Goal: Information Seeking & Learning: Learn about a topic

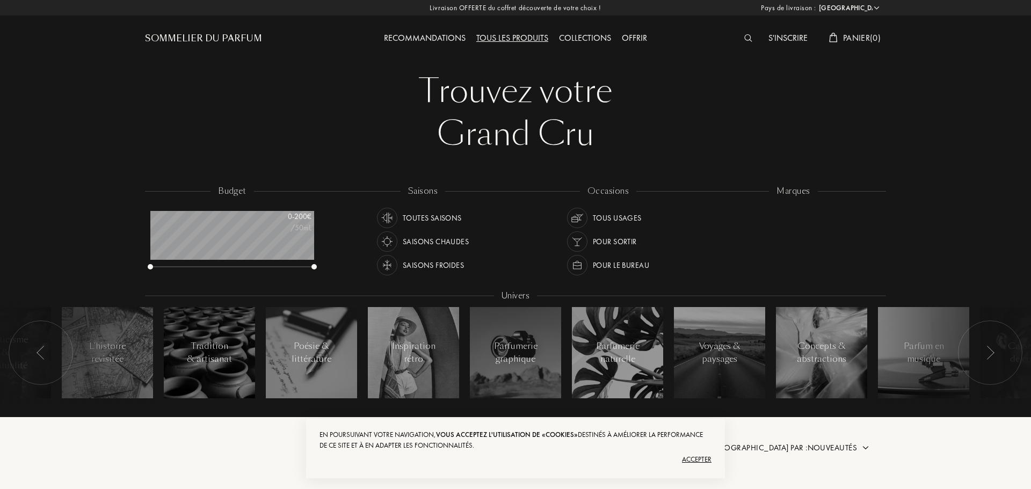
select select "FR"
click at [638, 264] on div "Pour le bureau" at bounding box center [619, 265] width 56 height 20
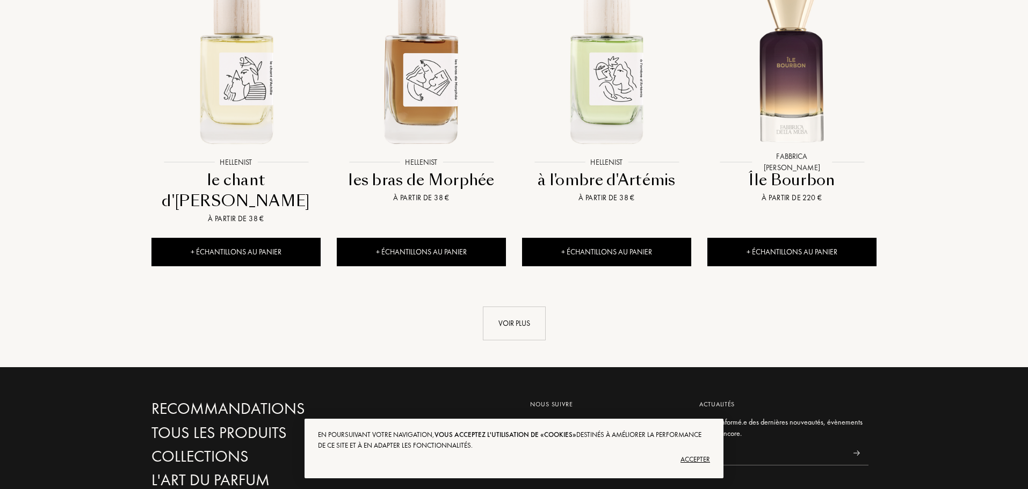
scroll to position [1127, 0]
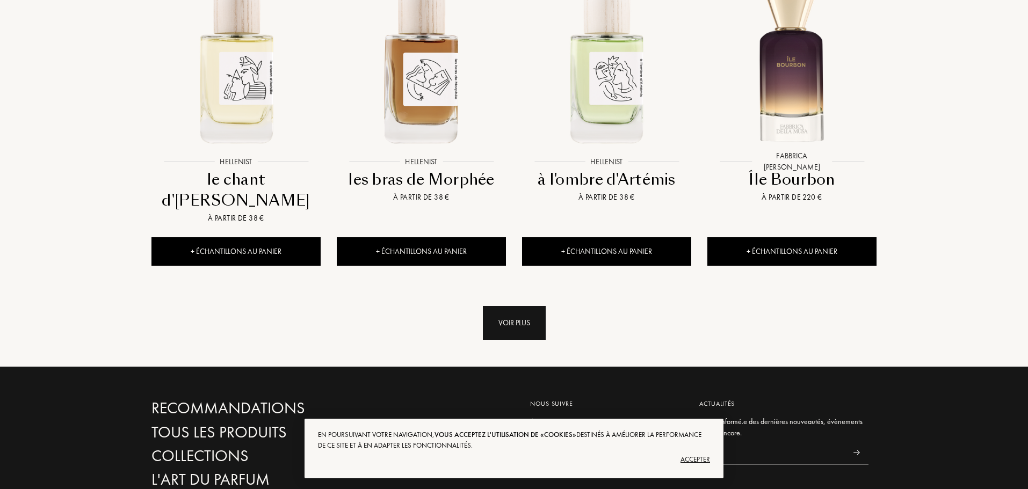
click at [533, 306] on div "Voir plus" at bounding box center [514, 323] width 63 height 34
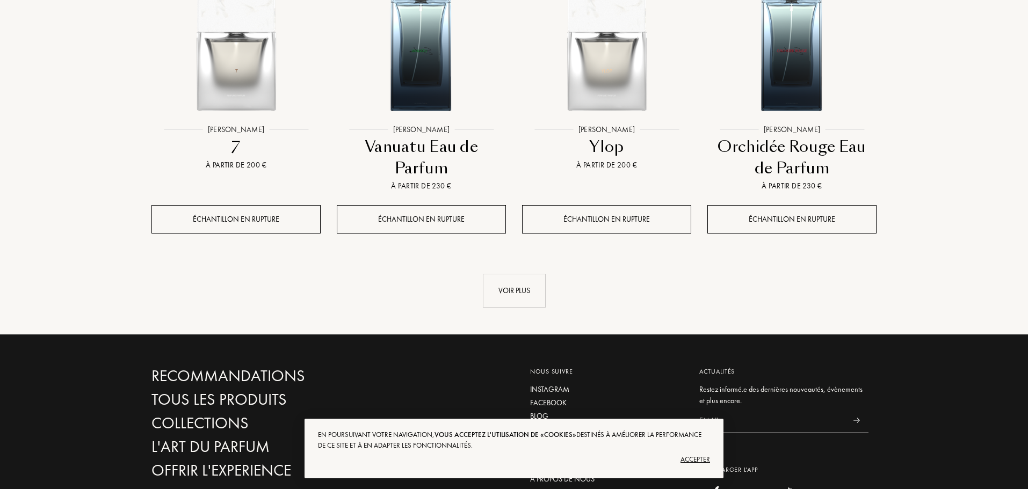
scroll to position [2094, 0]
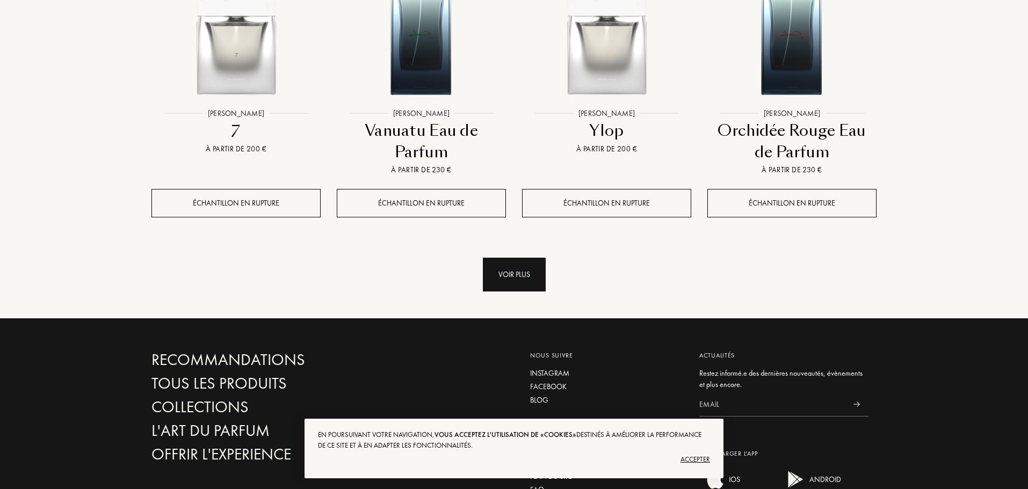
click at [515, 258] on div "Voir plus" at bounding box center [514, 275] width 63 height 34
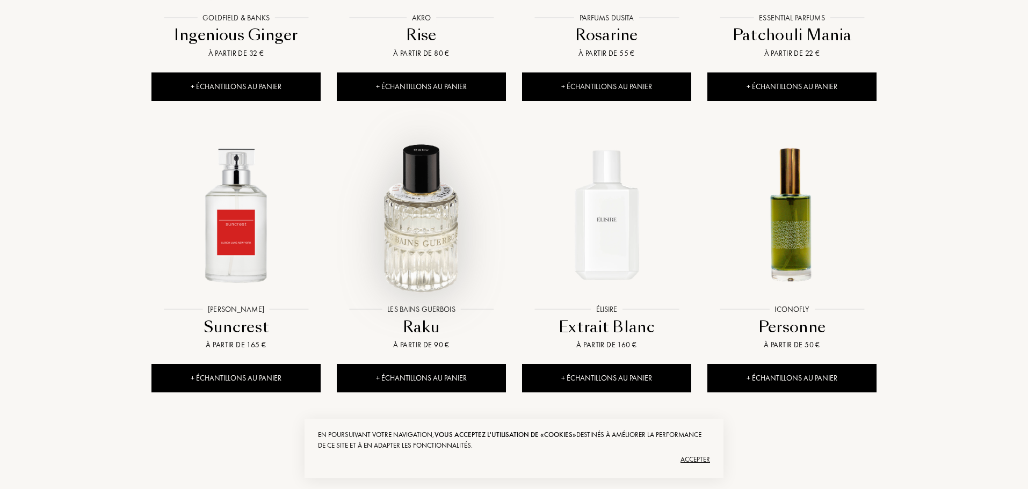
scroll to position [2953, 0]
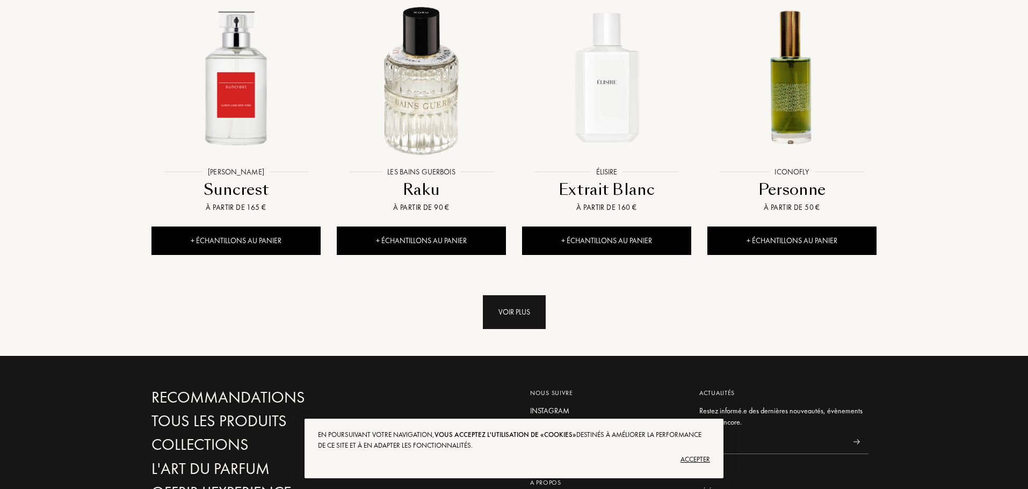
click at [506, 295] on div "Voir plus" at bounding box center [514, 312] width 63 height 34
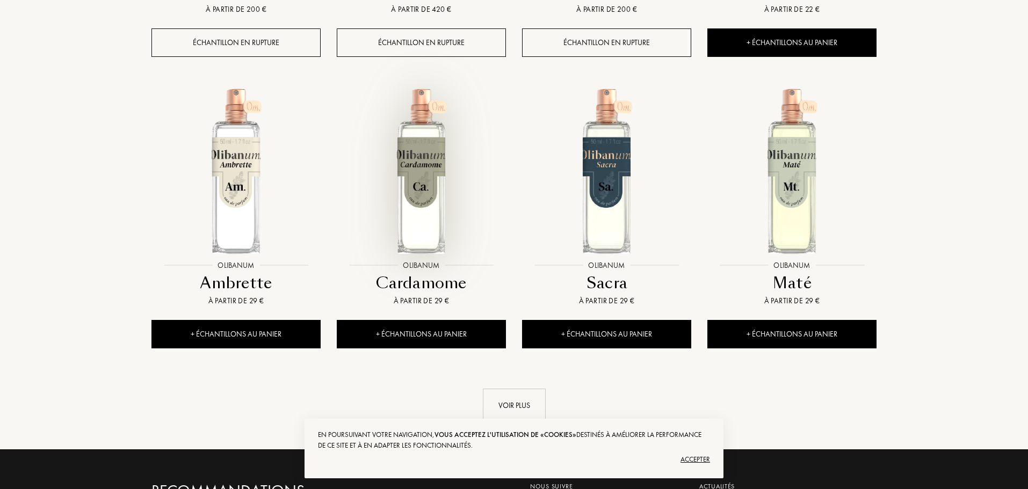
scroll to position [3758, 0]
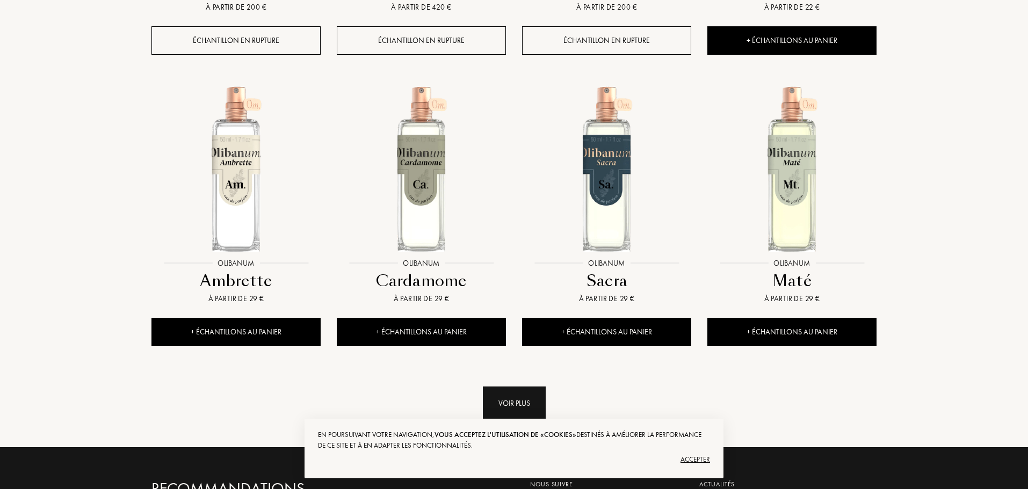
click at [508, 387] on div "Voir plus" at bounding box center [514, 404] width 63 height 34
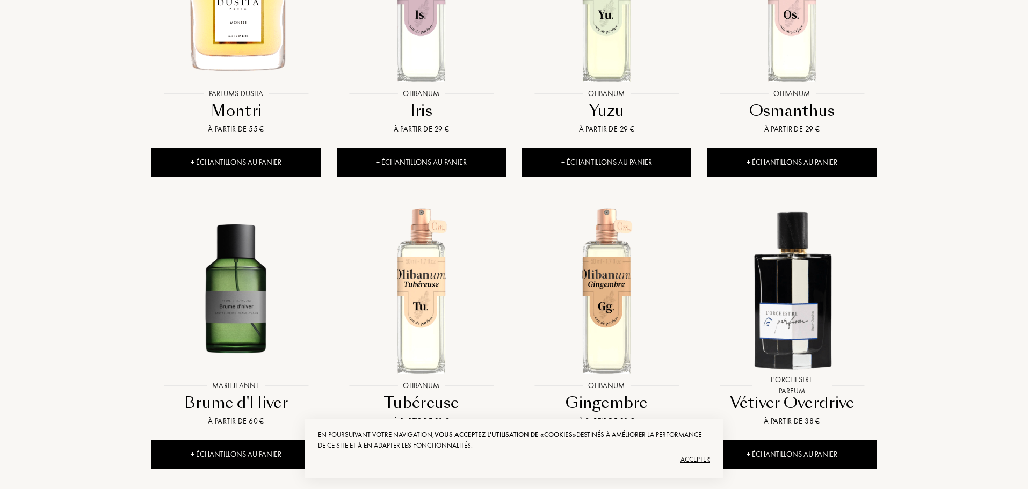
scroll to position [4241, 0]
